Goal: Transaction & Acquisition: Purchase product/service

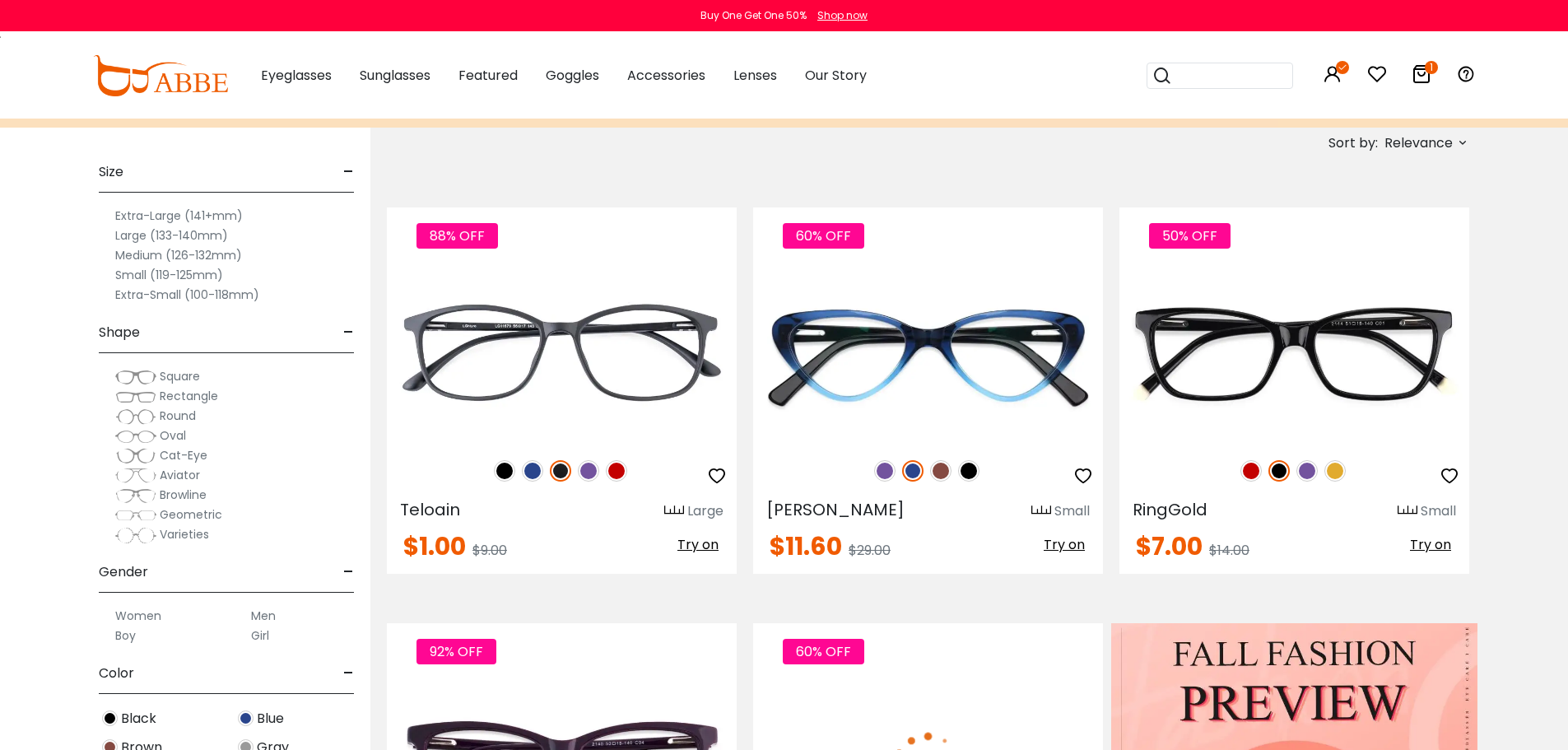
scroll to position [329, 0]
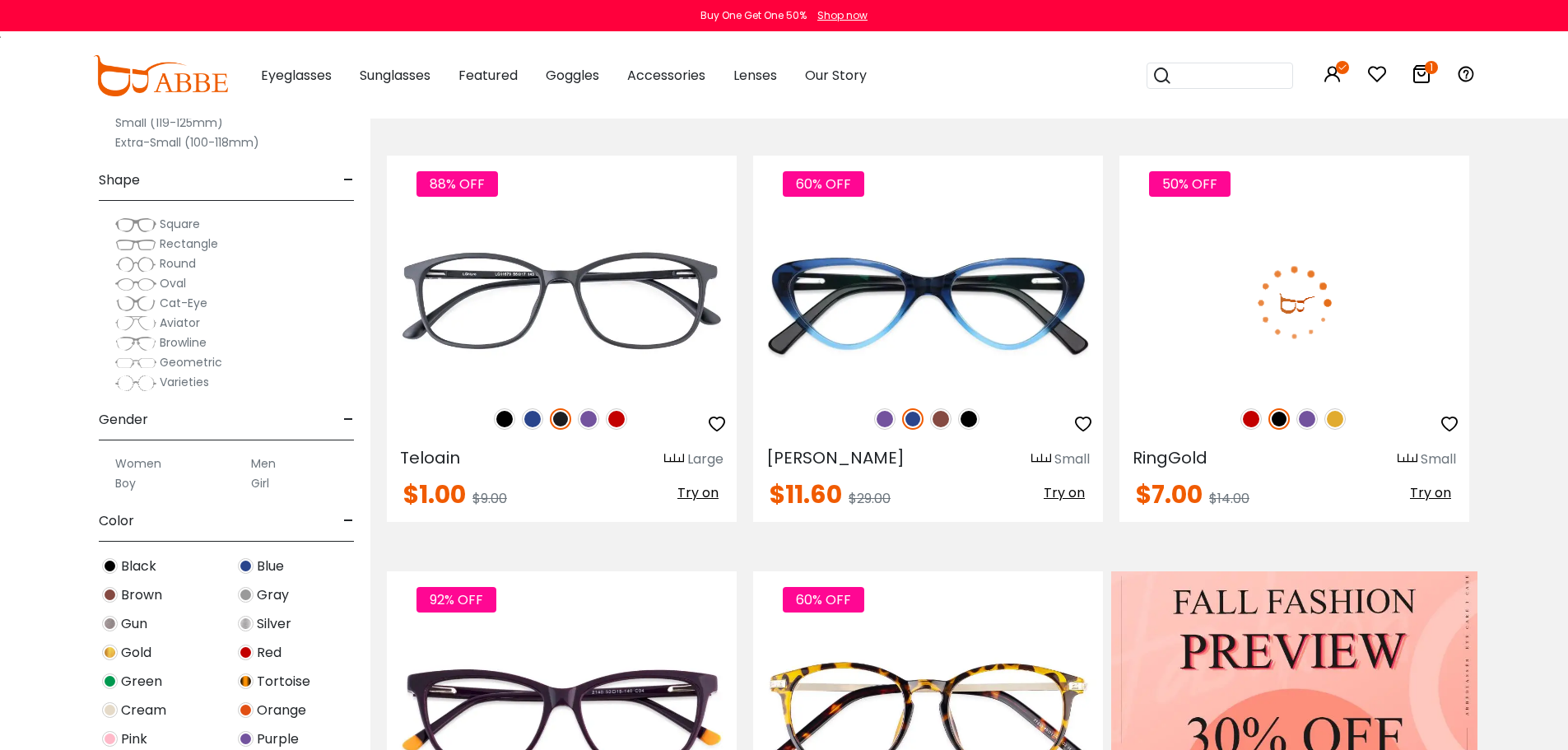
click at [1250, 429] on img at bounding box center [1251, 419] width 21 height 21
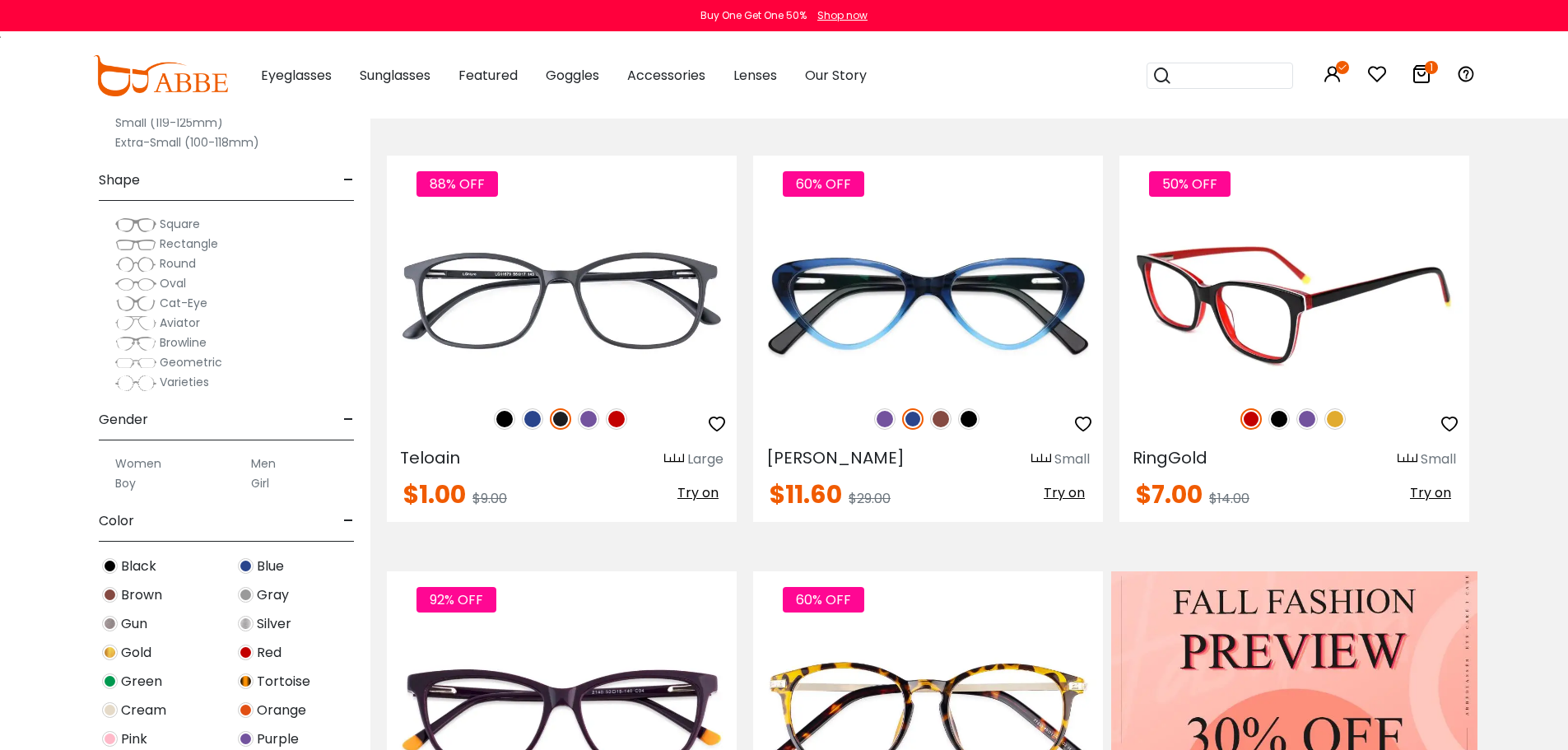
click at [1312, 429] on img at bounding box center [1307, 419] width 21 height 21
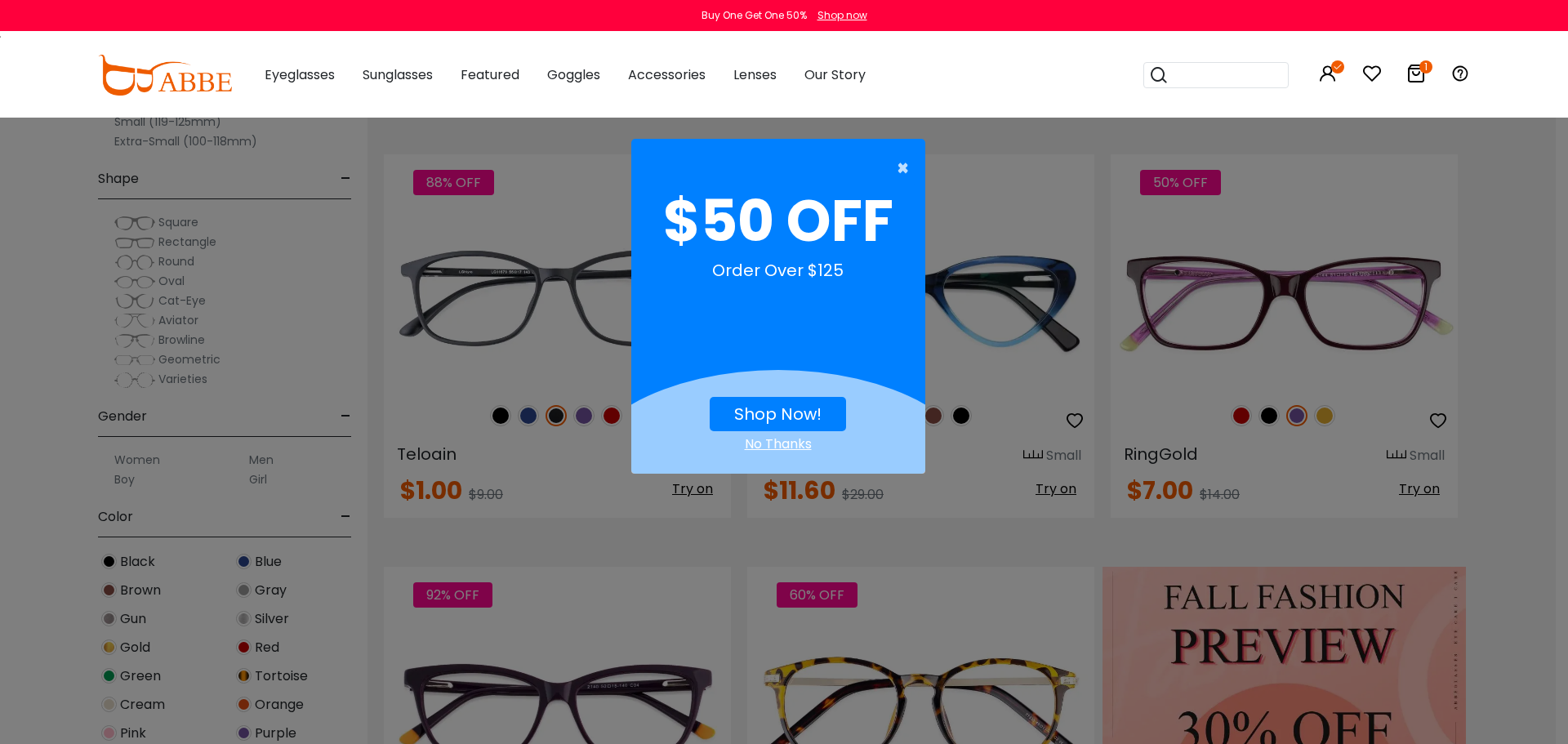
click at [897, 163] on span "×" at bounding box center [906, 168] width 20 height 33
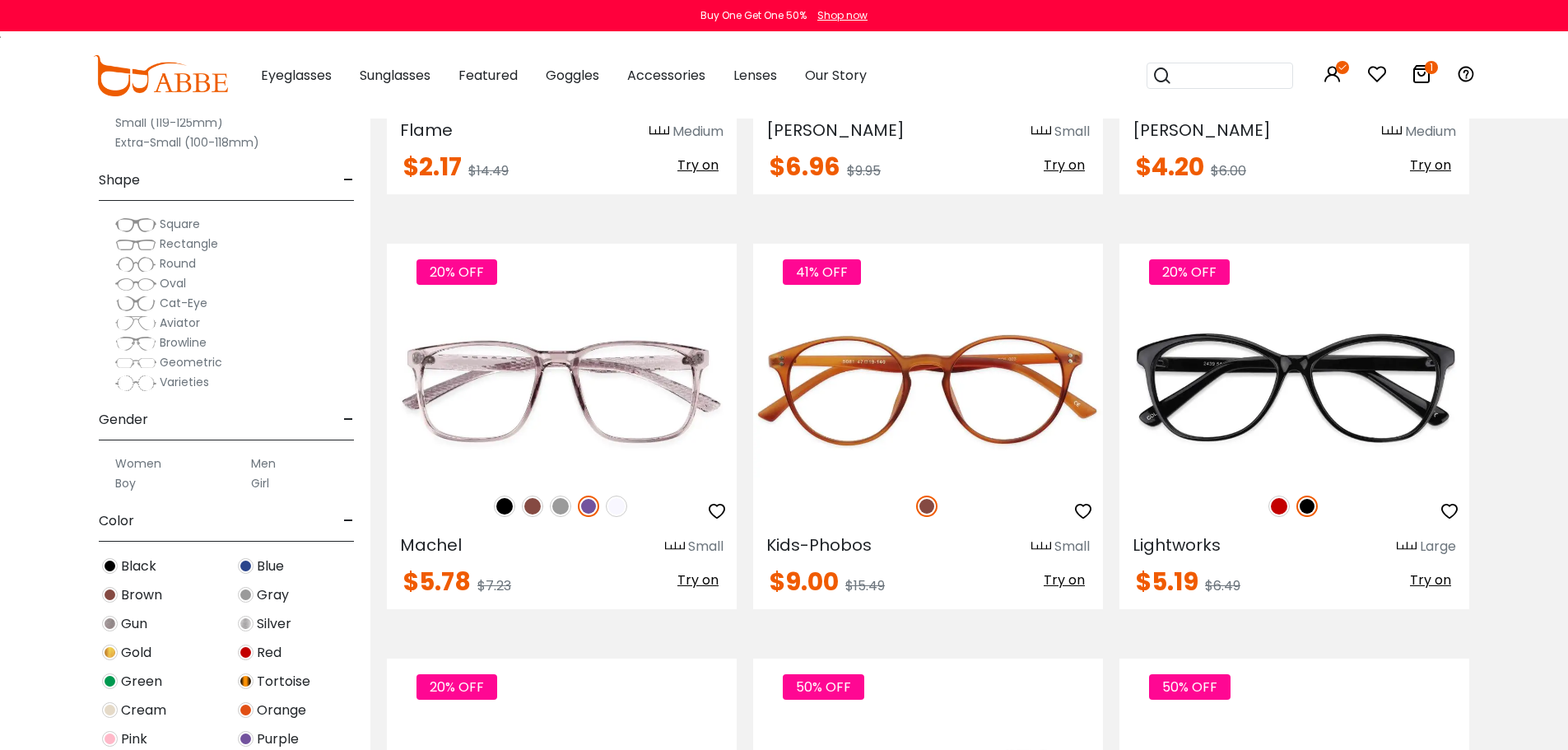
scroll to position [2468, 0]
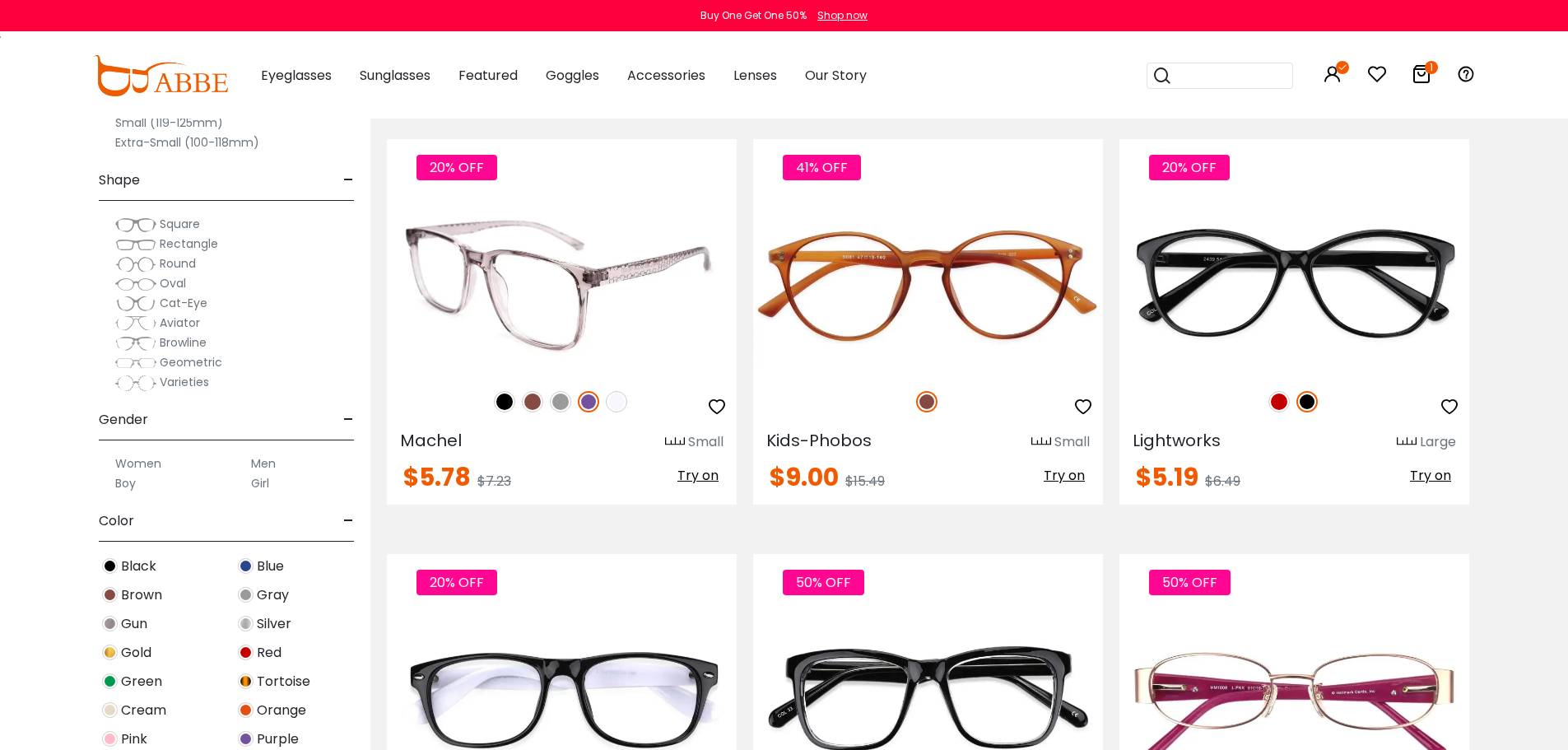
click at [530, 412] on img at bounding box center [533, 402] width 21 height 21
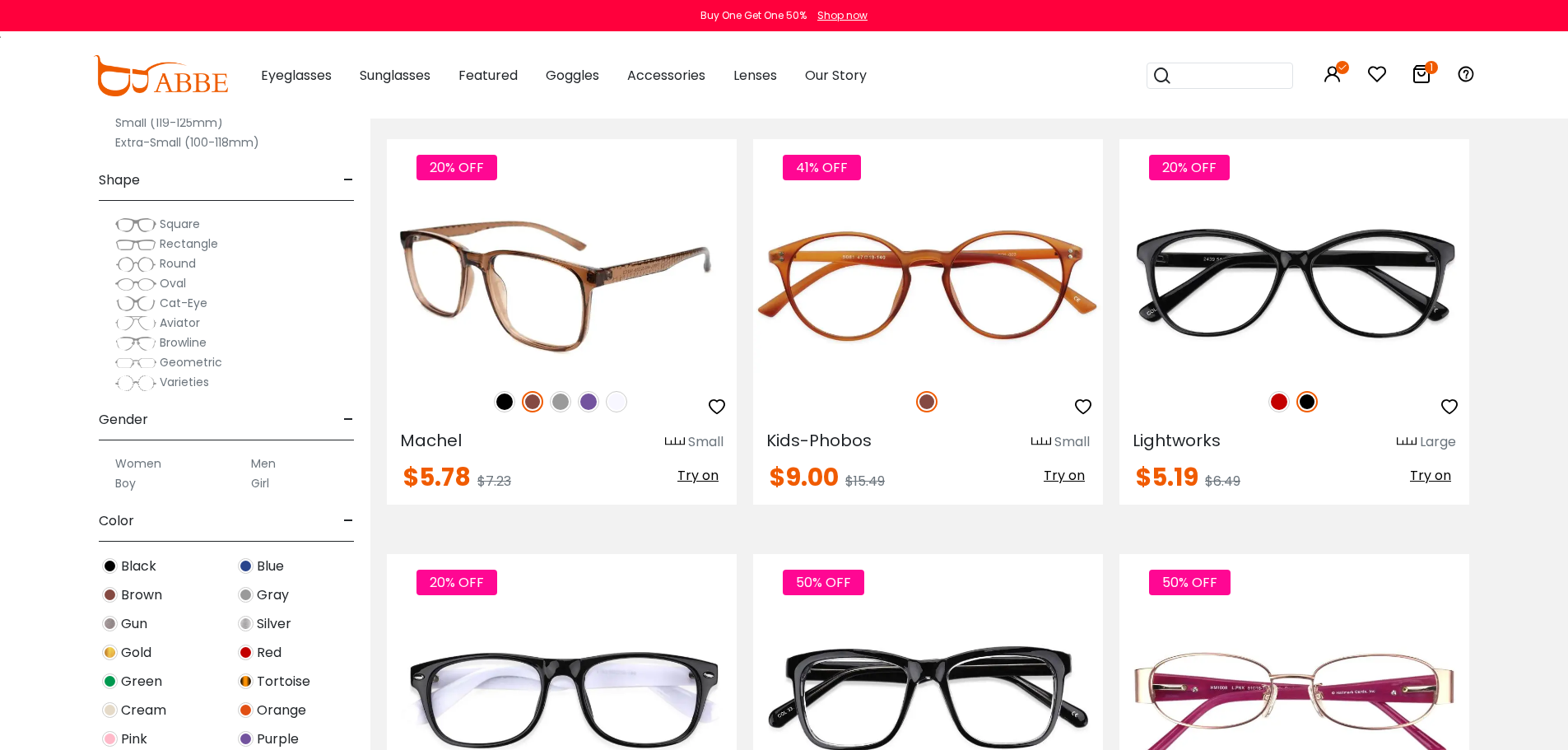
click at [550, 373] on img at bounding box center [561, 286] width 350 height 175
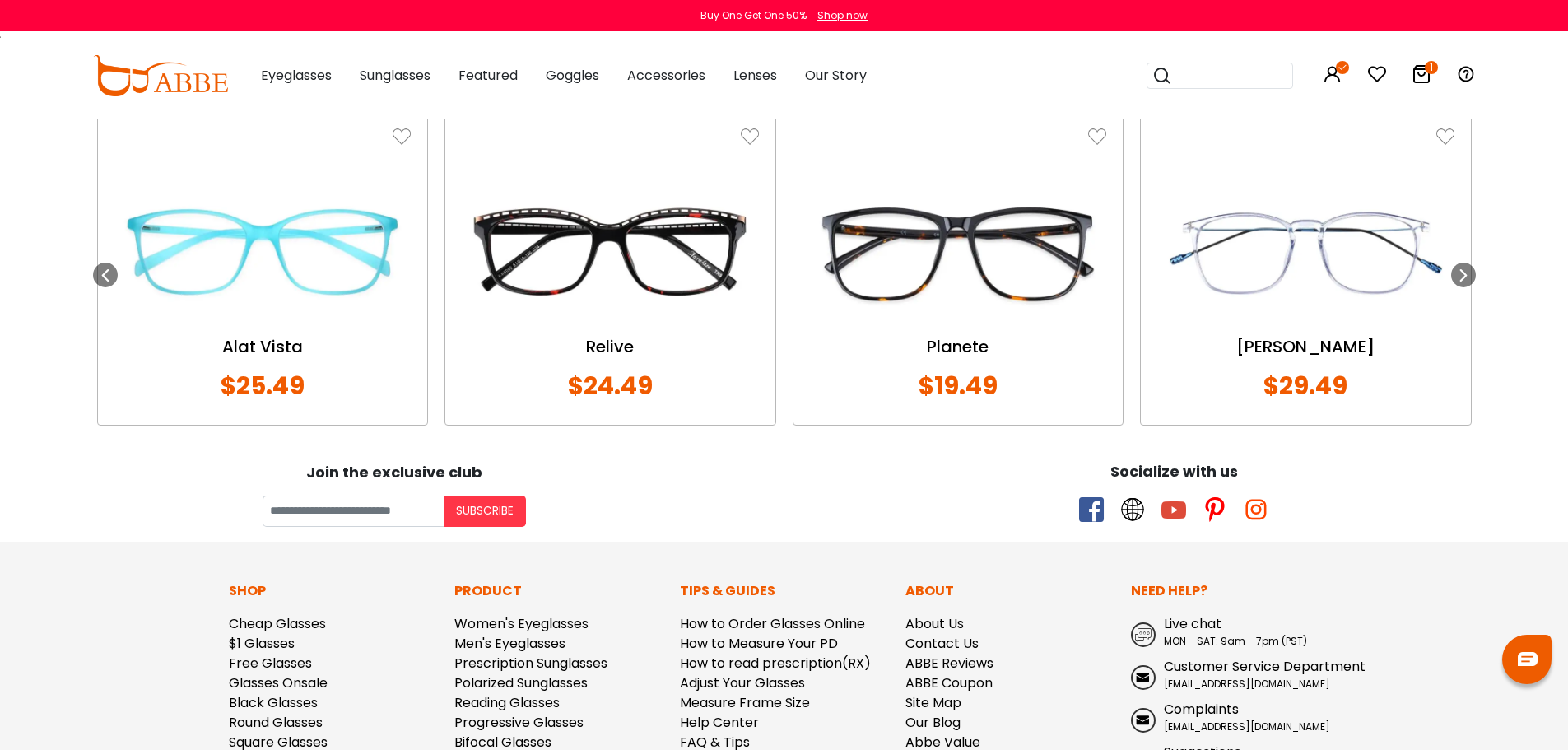
scroll to position [1563, 0]
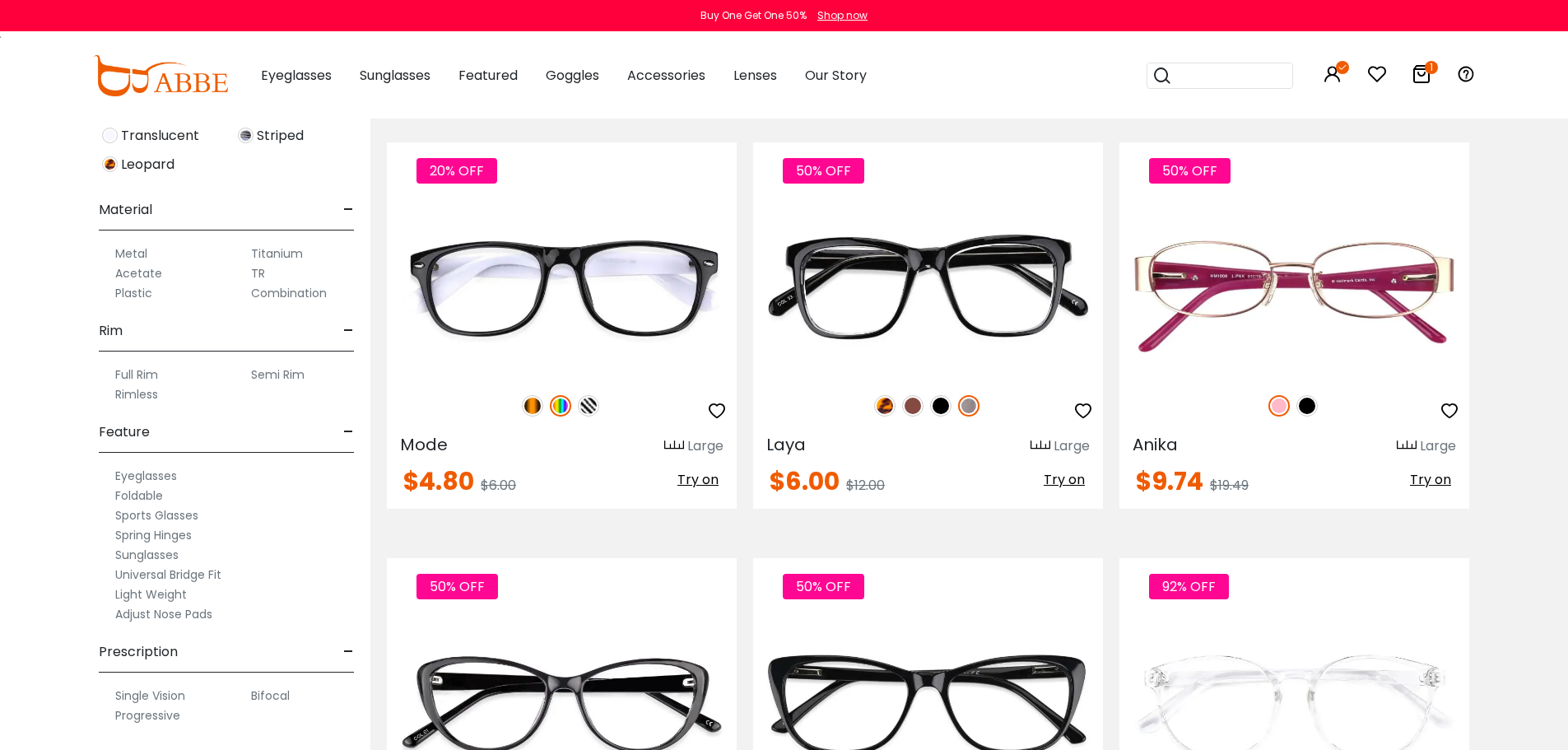
scroll to position [3126, 0]
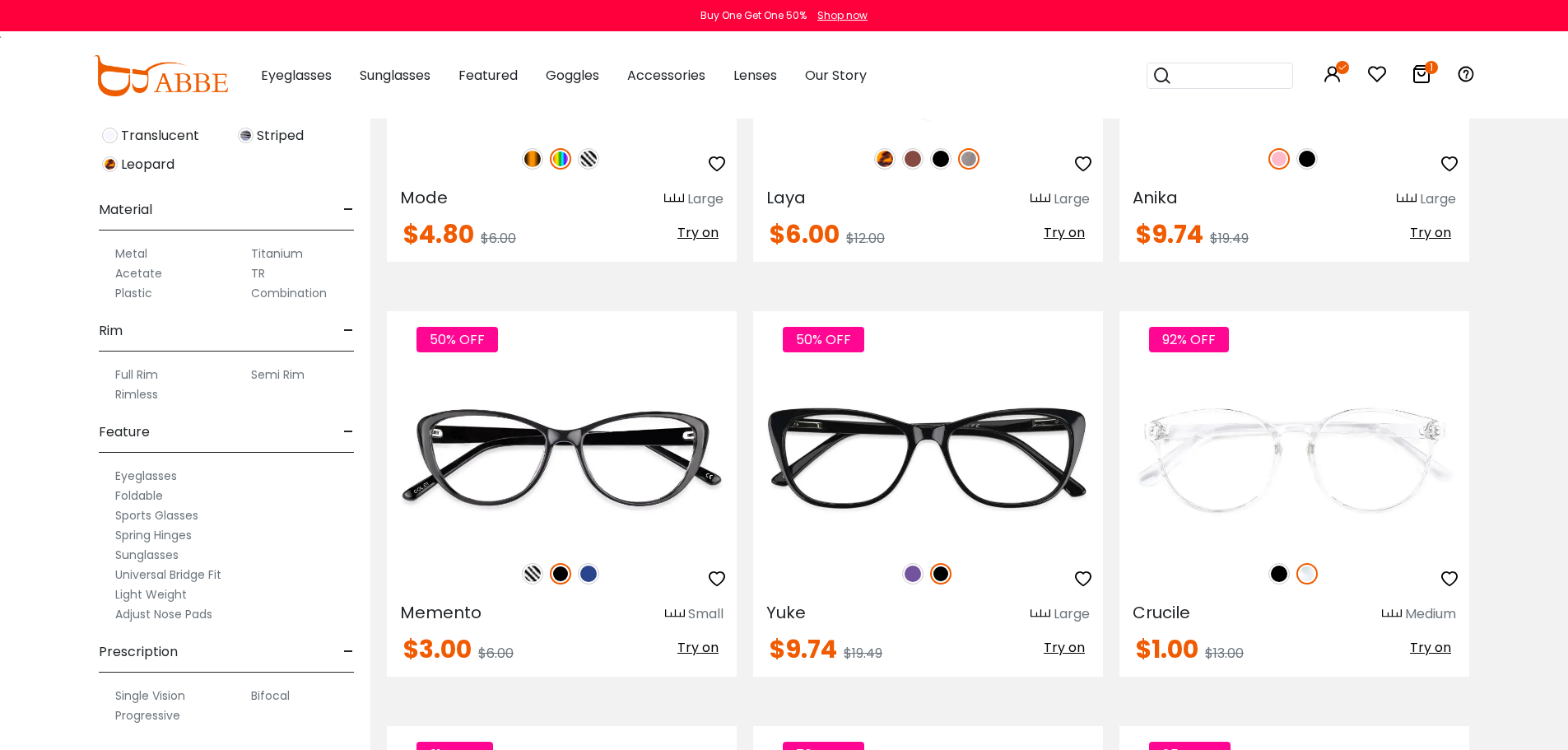
click at [922, 176] on div "50% OFF" at bounding box center [927, 159] width 350 height 35
click at [904, 169] on img at bounding box center [912, 159] width 21 height 21
click at [836, 130] on img at bounding box center [927, 42] width 350 height 175
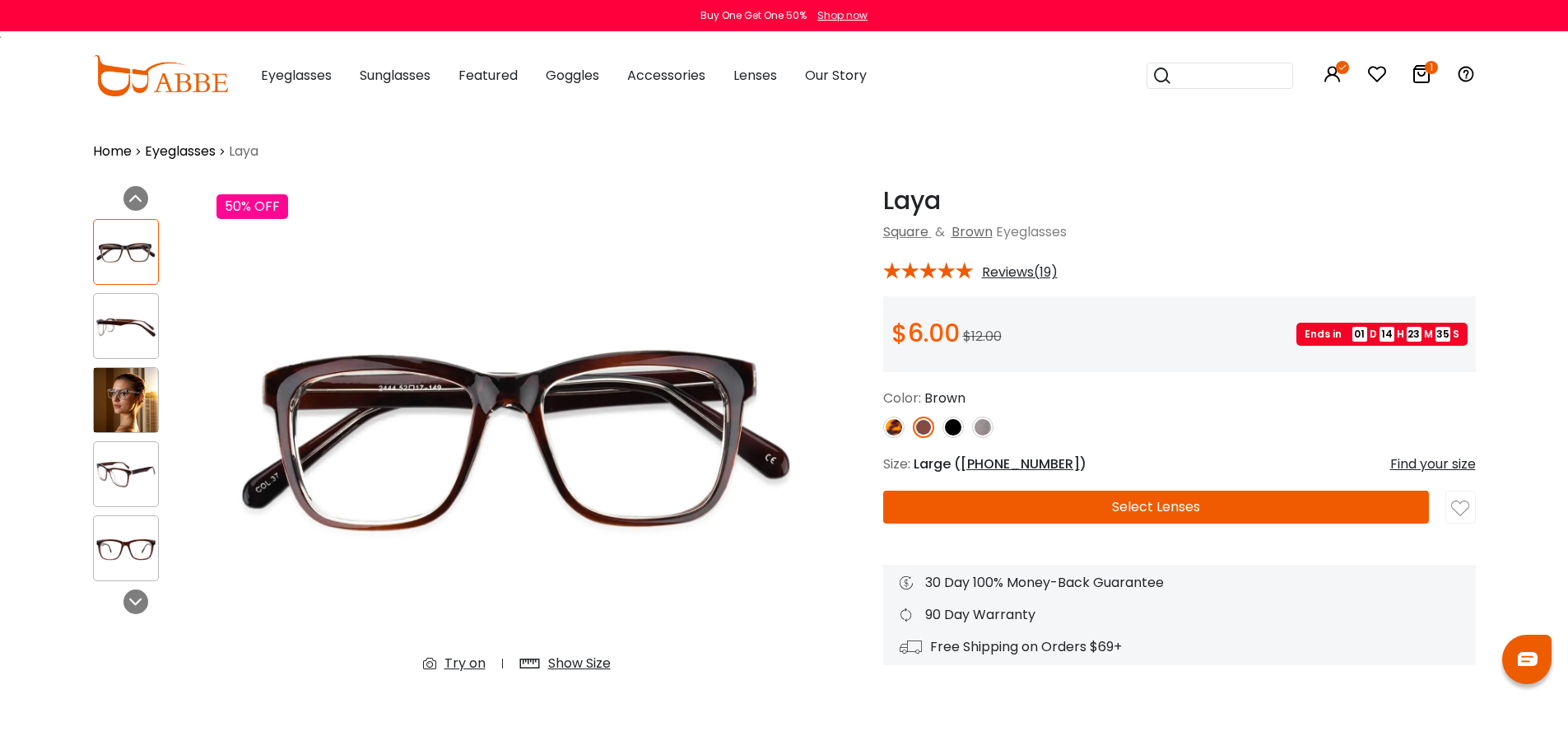
click at [143, 418] on img at bounding box center [126, 400] width 64 height 64
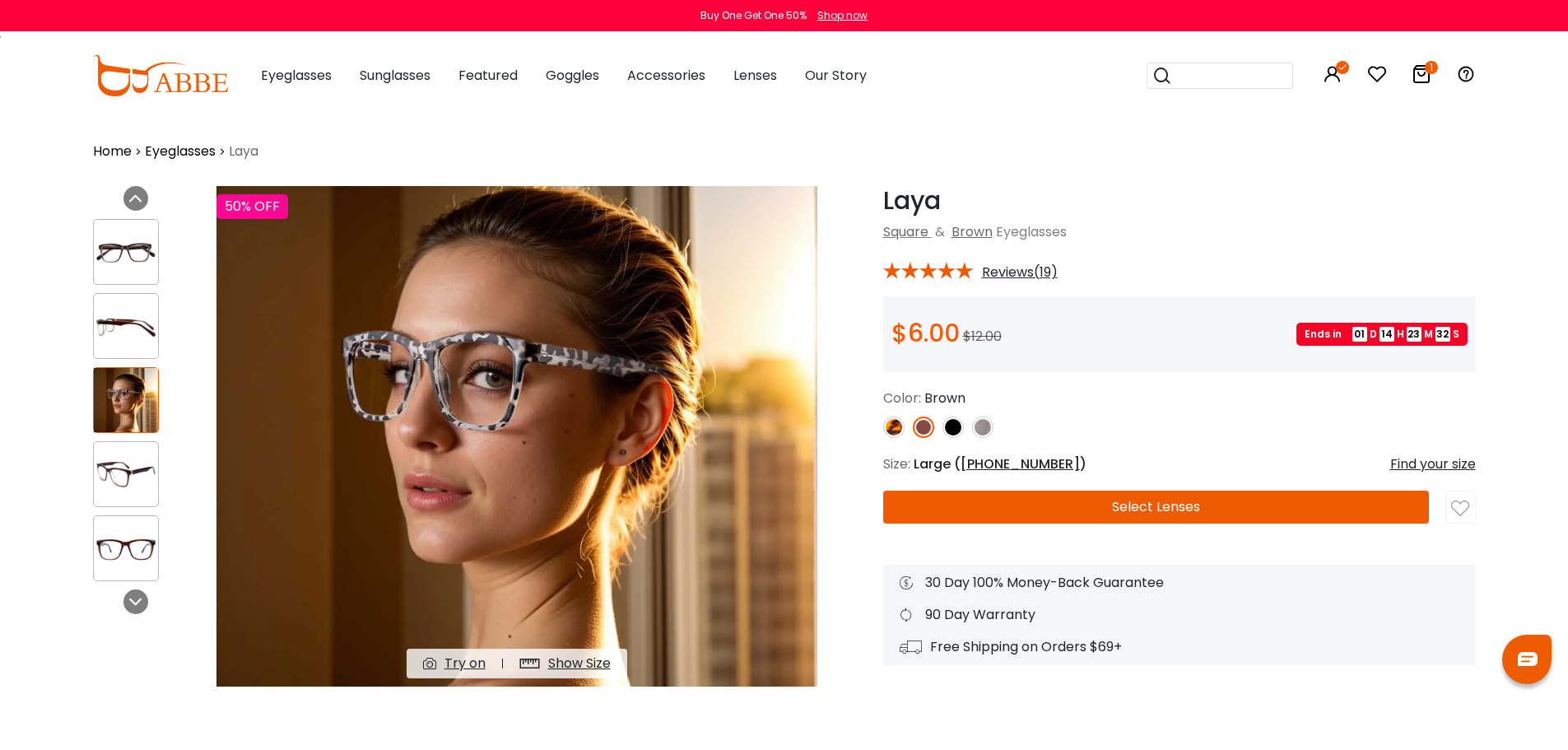
click at [124, 265] on img at bounding box center [126, 252] width 64 height 32
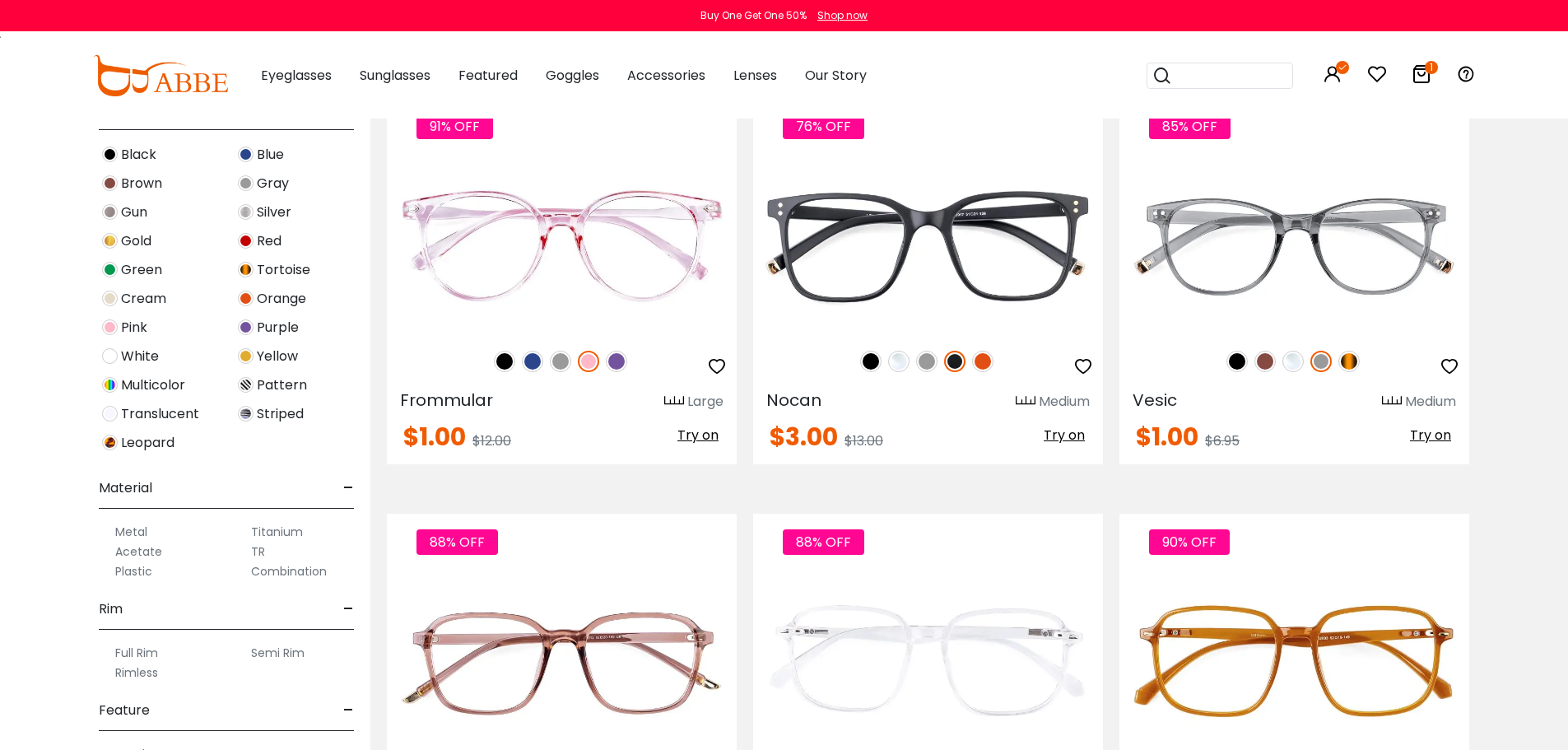
scroll to position [3868, 0]
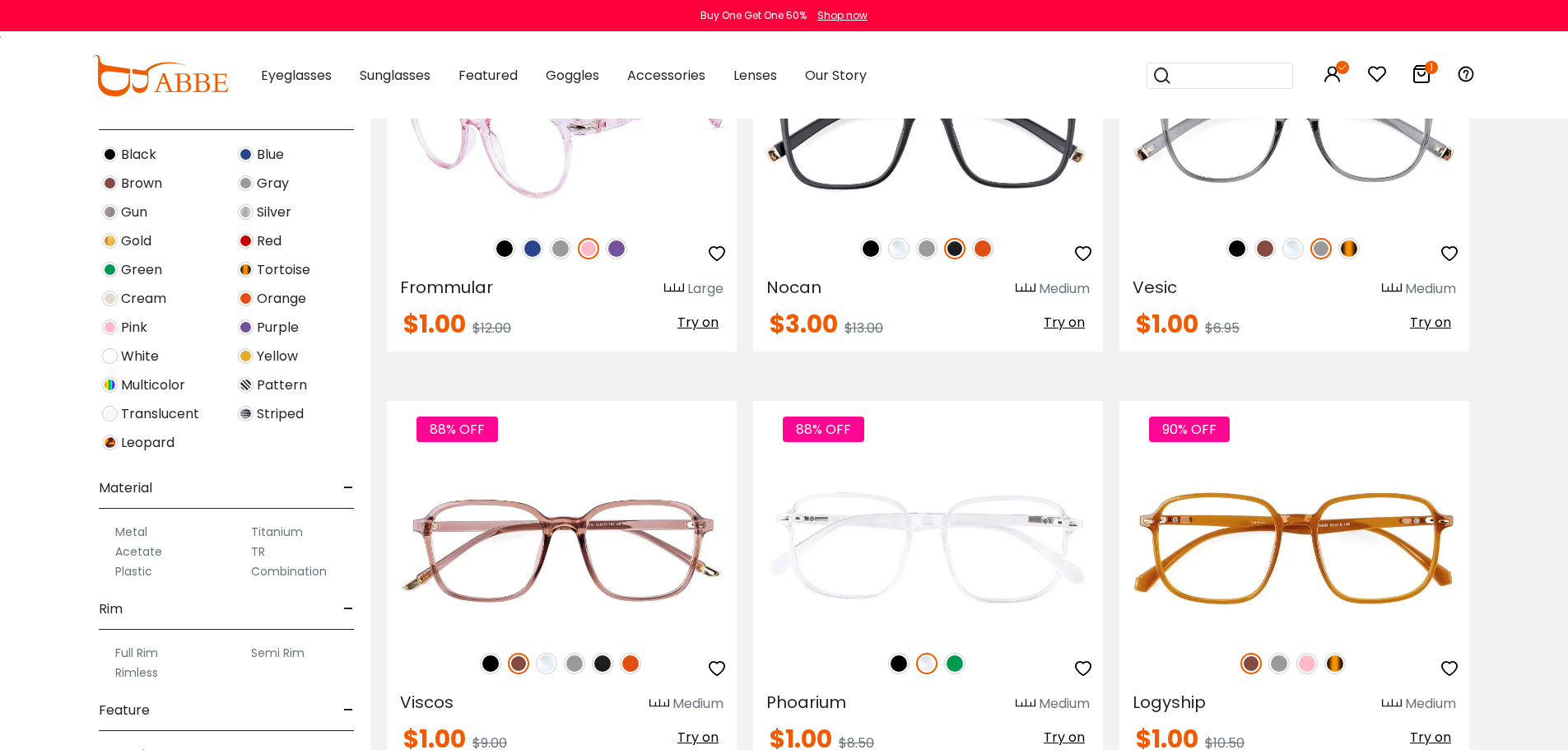
click at [616, 259] on img at bounding box center [617, 249] width 21 height 21
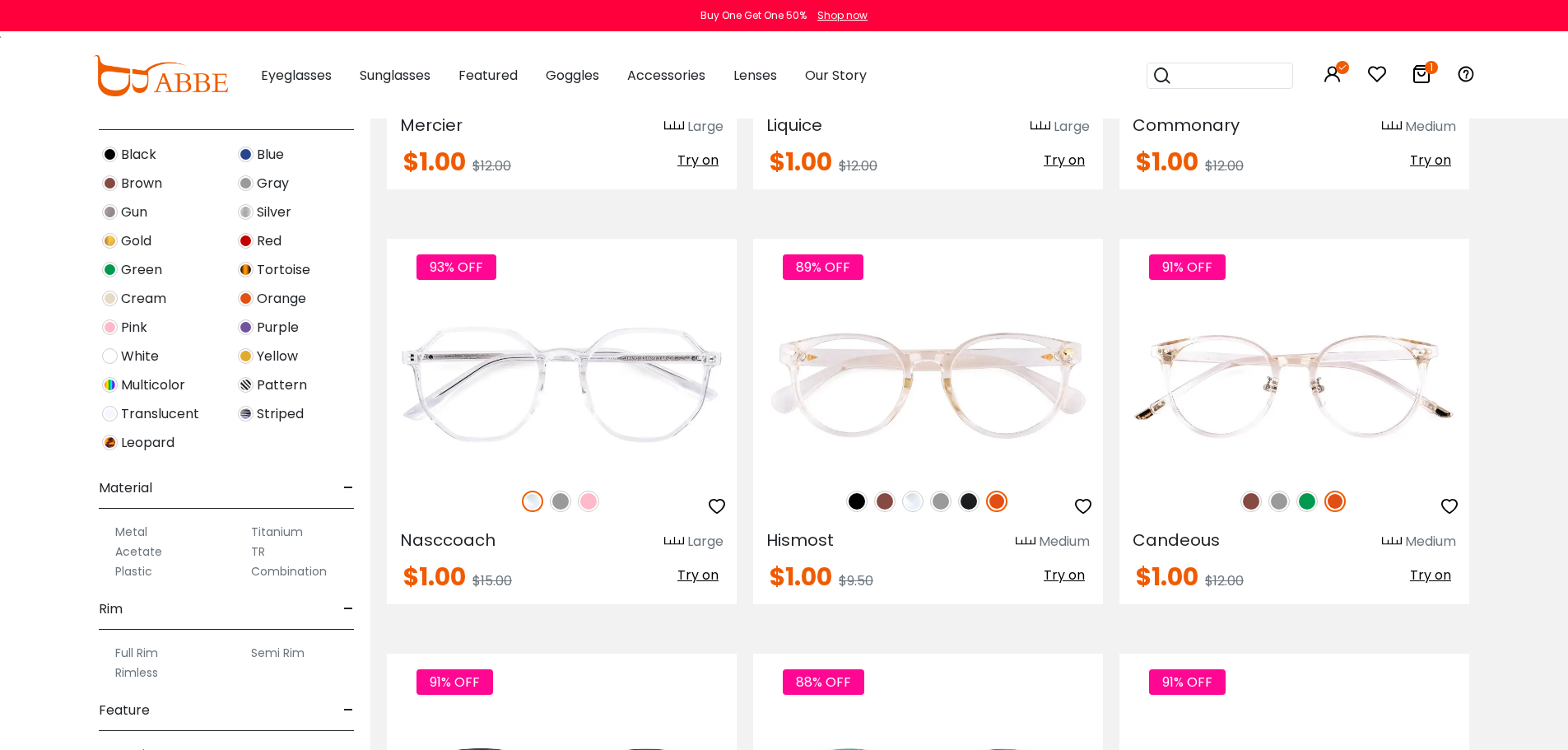
scroll to position [4855, 0]
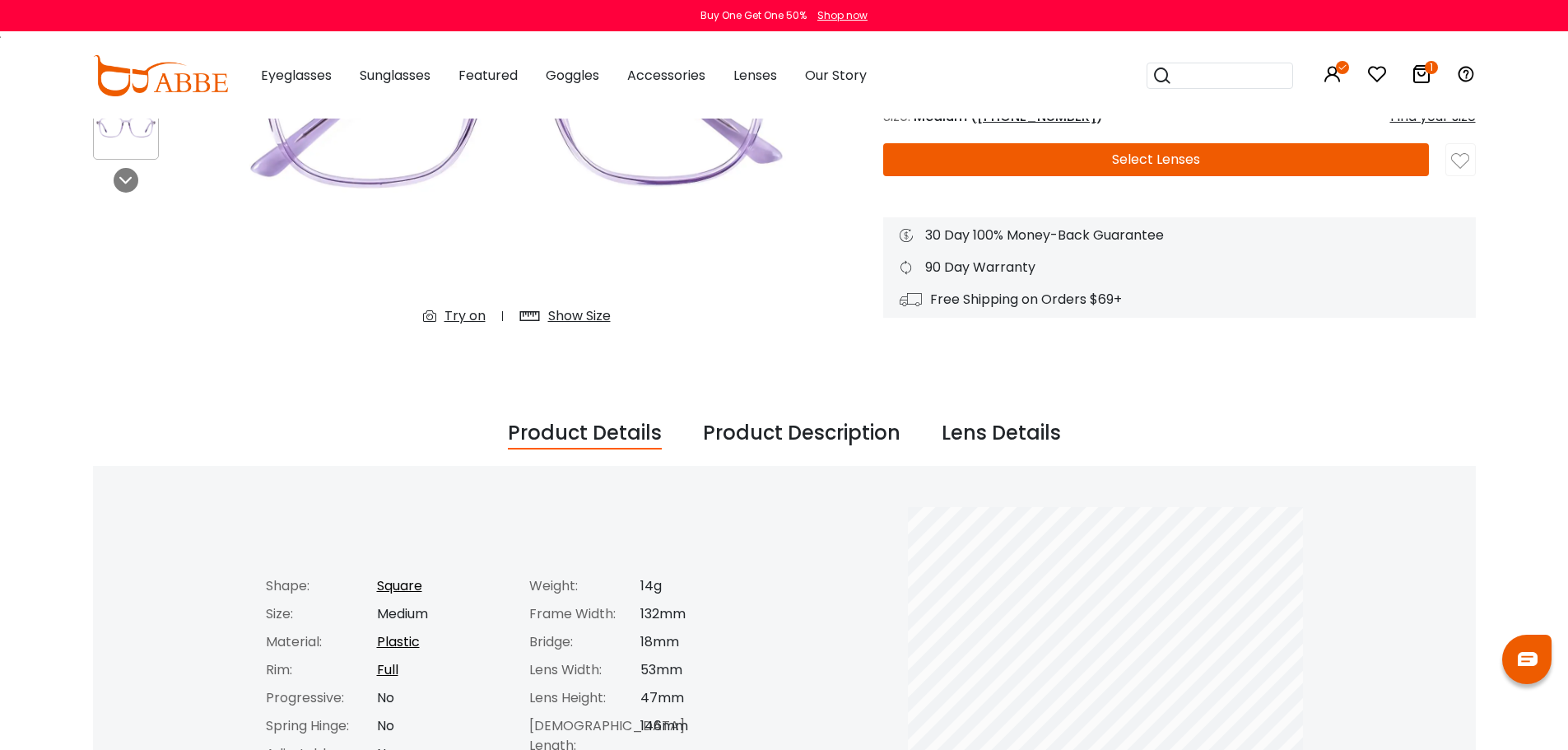
scroll to position [412, 0]
